Goal: Information Seeking & Learning: Learn about a topic

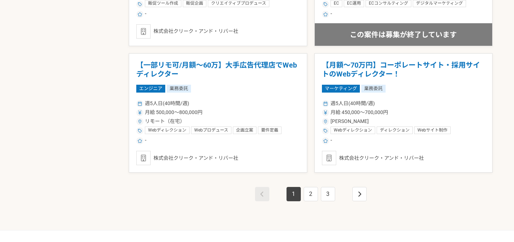
scroll to position [1248, 0]
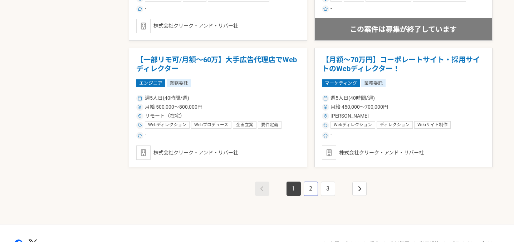
click at [314, 192] on link "2" at bounding box center [311, 189] width 14 height 14
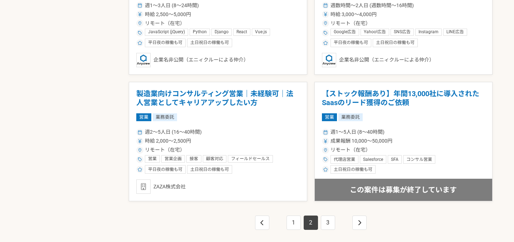
scroll to position [1216, 0]
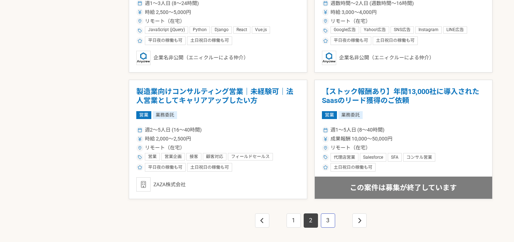
click at [331, 221] on link "3" at bounding box center [328, 221] width 14 height 14
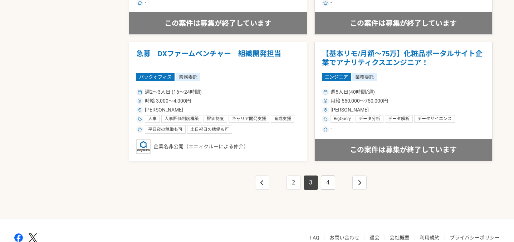
scroll to position [1259, 0]
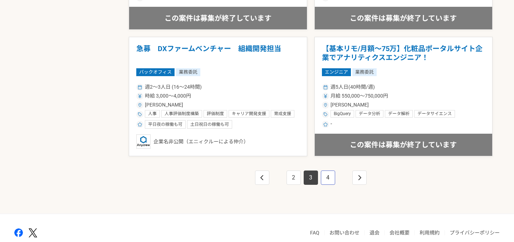
click at [331, 182] on link "4" at bounding box center [328, 178] width 14 height 14
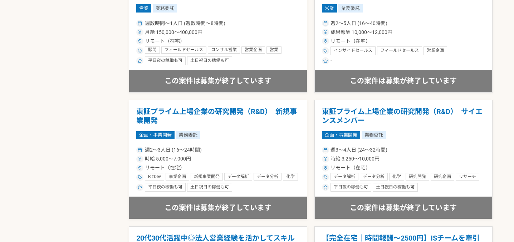
scroll to position [970, 0]
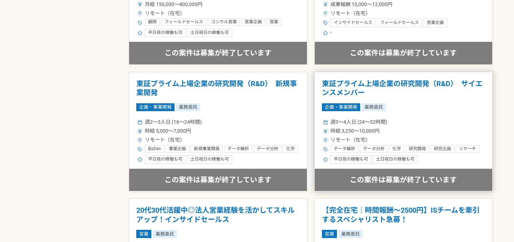
click at [350, 89] on h1 "東証プライム上場企業の研究開発（R&D）　サイエンスメンバー" at bounding box center [404, 88] width 164 height 18
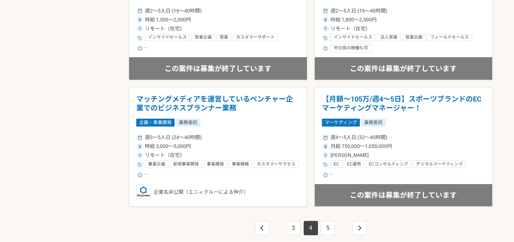
scroll to position [1219, 0]
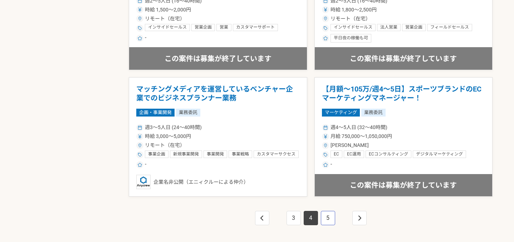
click at [328, 215] on link "5" at bounding box center [328, 218] width 14 height 14
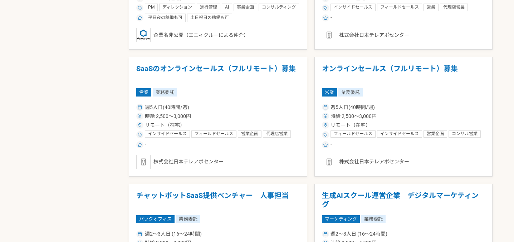
scroll to position [1247, 0]
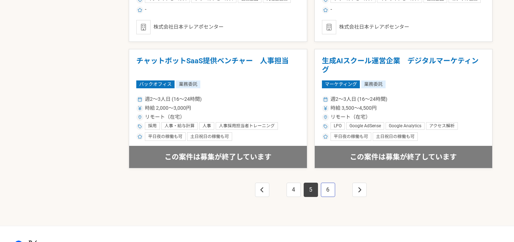
click at [327, 194] on link "6" at bounding box center [328, 190] width 14 height 14
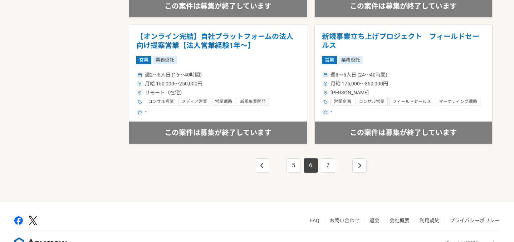
scroll to position [1272, 0]
click at [329, 169] on link "7" at bounding box center [328, 165] width 14 height 14
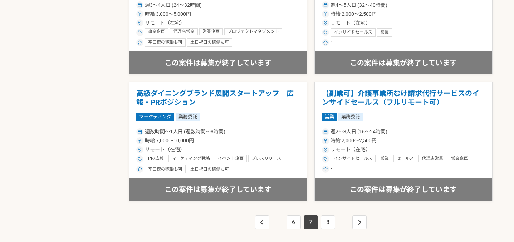
scroll to position [1217, 0]
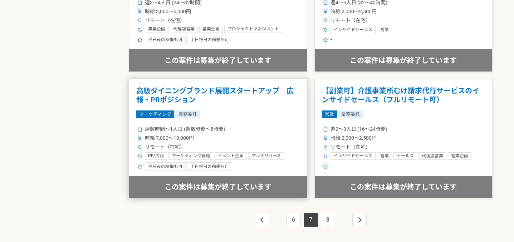
click at [299, 159] on div "PR/広報 マーケティング戦略 イベント企画 プレスリリース 広報PR（報道関係者向けのPR/インフルエンサーを活用したPR) 広報 PR 広報戦略 市場調査…" at bounding box center [222, 156] width 155 height 9
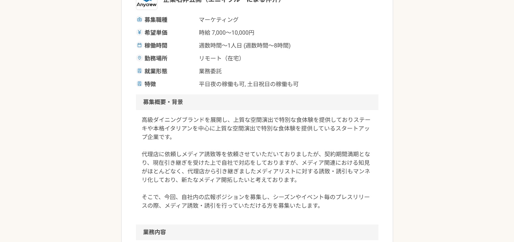
scroll to position [44, 0]
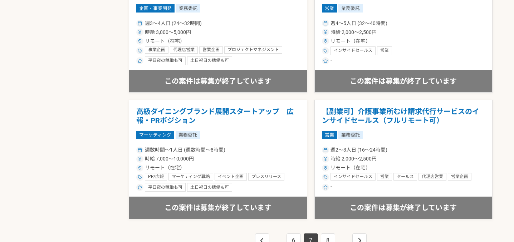
scroll to position [1199, 0]
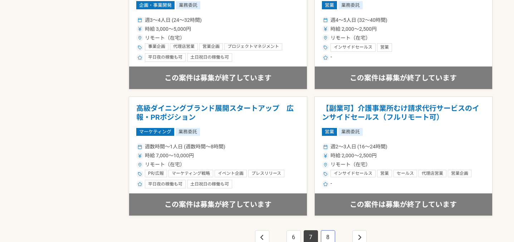
click at [329, 235] on link "8" at bounding box center [328, 237] width 14 height 14
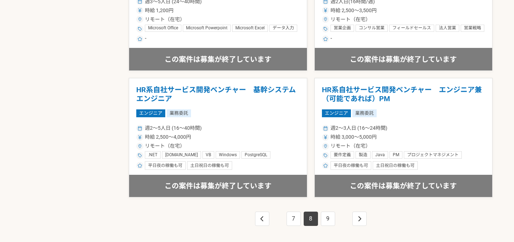
scroll to position [1219, 0]
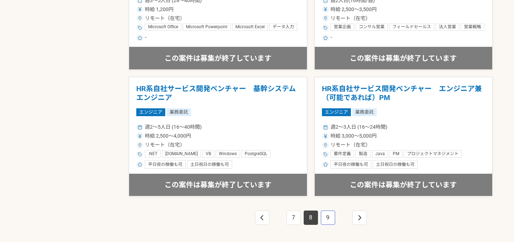
click at [331, 219] on link "9" at bounding box center [328, 218] width 14 height 14
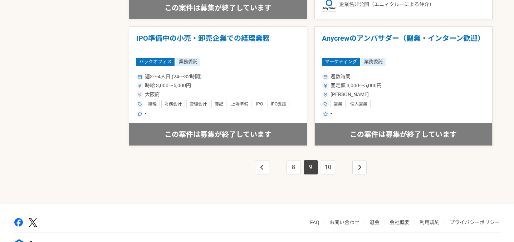
scroll to position [1276, 0]
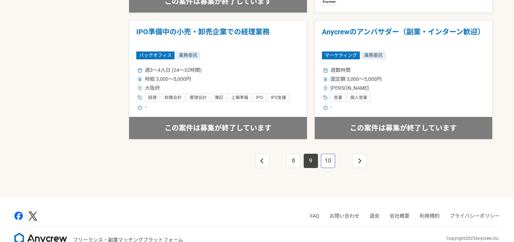
click at [330, 164] on link "10" at bounding box center [328, 161] width 14 height 14
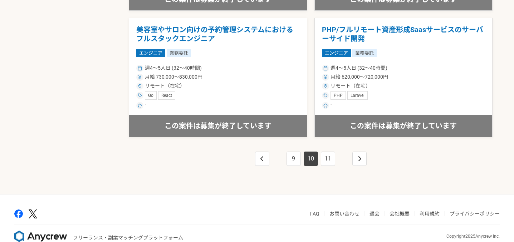
scroll to position [1293, 0]
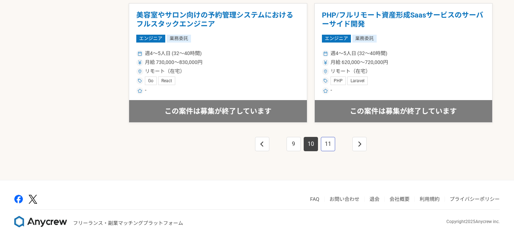
click at [328, 150] on link "11" at bounding box center [328, 144] width 14 height 14
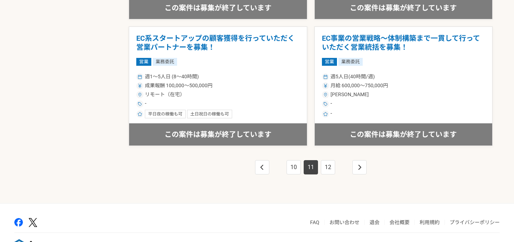
scroll to position [1270, 0]
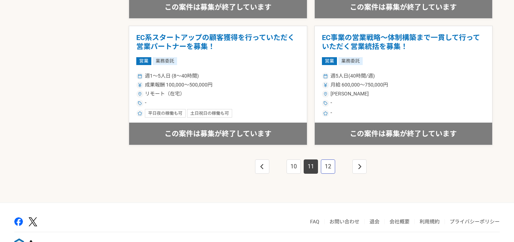
click at [326, 171] on link "12" at bounding box center [328, 167] width 14 height 14
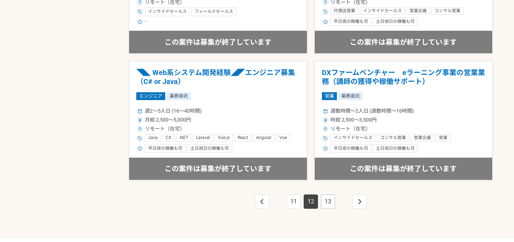
scroll to position [1242, 0]
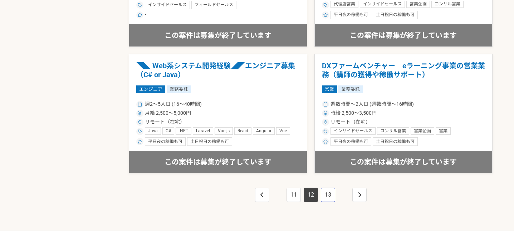
click at [330, 199] on link "13" at bounding box center [328, 195] width 14 height 14
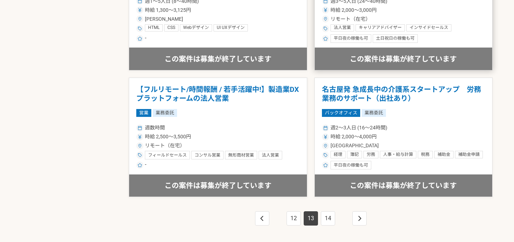
scroll to position [1219, 0]
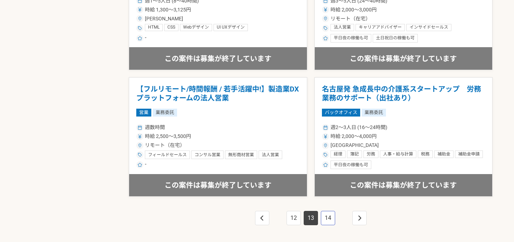
click at [330, 217] on link "14" at bounding box center [328, 218] width 14 height 14
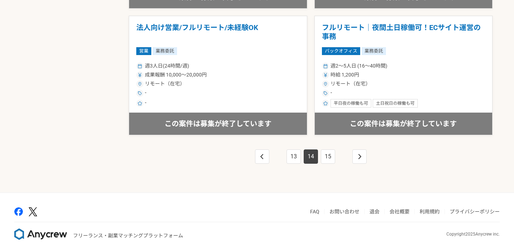
scroll to position [1293, 0]
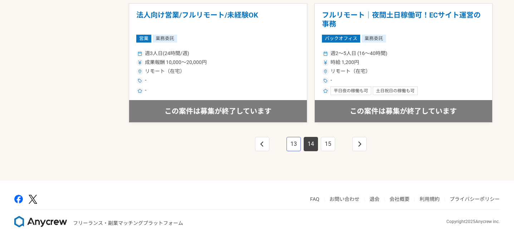
click at [298, 147] on link "13" at bounding box center [294, 144] width 14 height 14
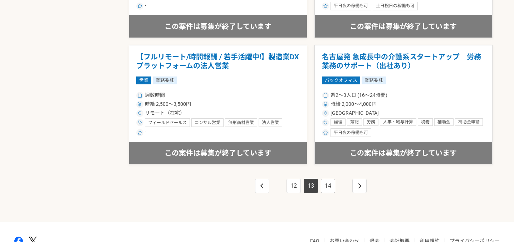
scroll to position [1254, 0]
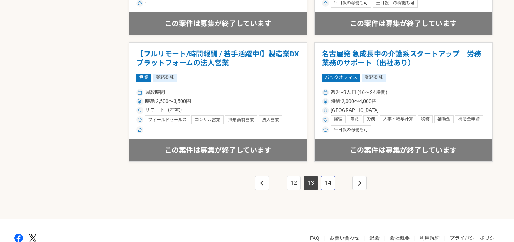
click at [332, 182] on link "14" at bounding box center [328, 183] width 14 height 14
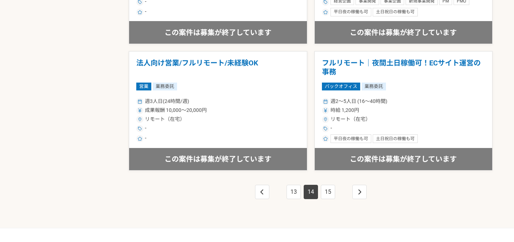
scroll to position [1268, 0]
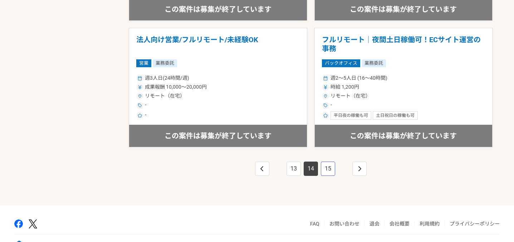
click at [328, 171] on link "15" at bounding box center [328, 169] width 14 height 14
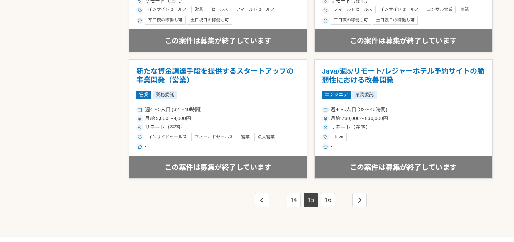
scroll to position [1237, 0]
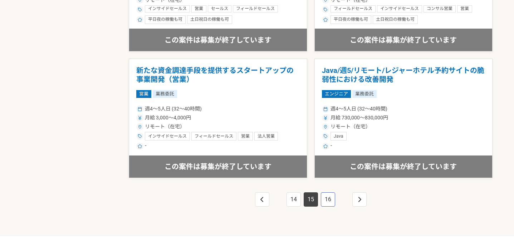
click at [327, 201] on link "16" at bounding box center [328, 200] width 14 height 14
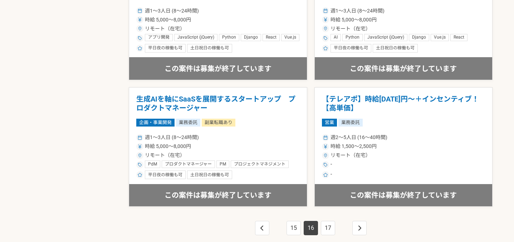
scroll to position [1225, 0]
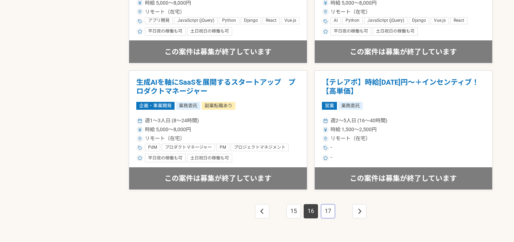
click at [329, 210] on link "17" at bounding box center [328, 211] width 14 height 14
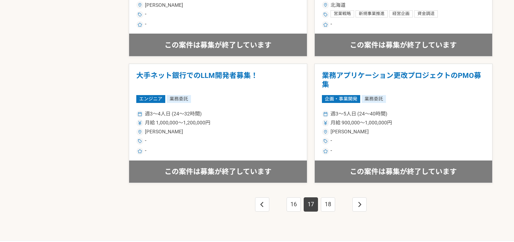
scroll to position [1234, 0]
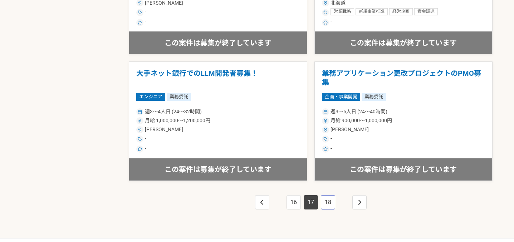
click at [329, 200] on link "18" at bounding box center [328, 202] width 14 height 14
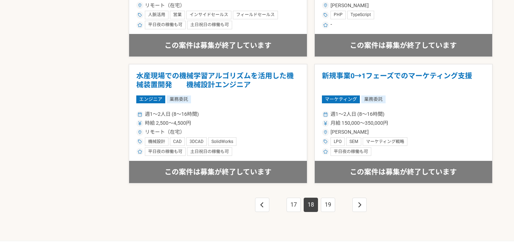
scroll to position [1235, 0]
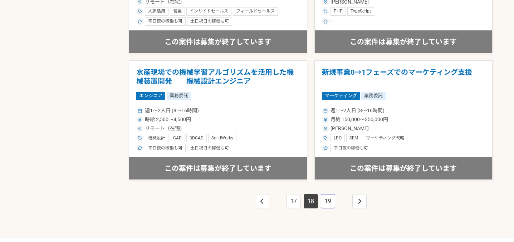
click at [328, 196] on link "19" at bounding box center [328, 201] width 14 height 14
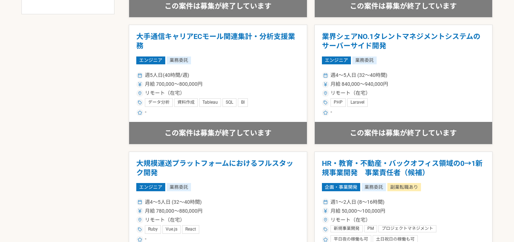
scroll to position [370, 0]
